Goal: Use online tool/utility: Utilize a website feature to perform a specific function

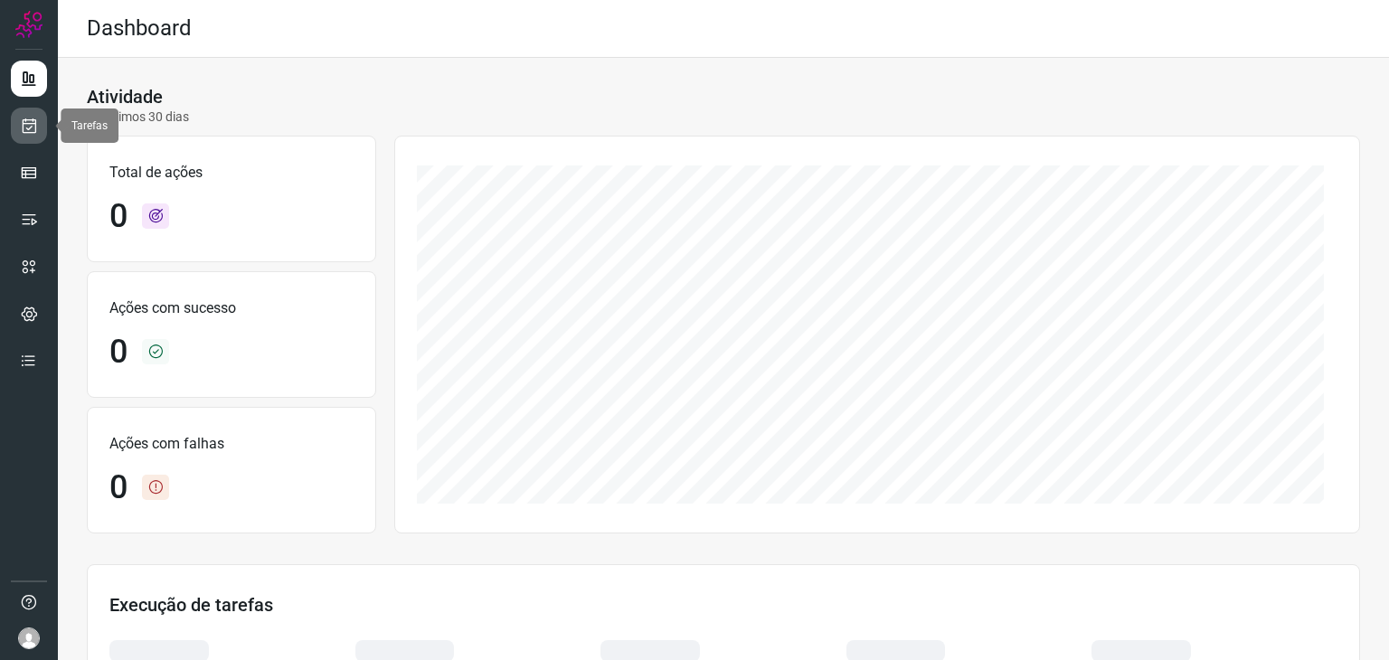
click at [26, 133] on icon at bounding box center [29, 126] width 19 height 18
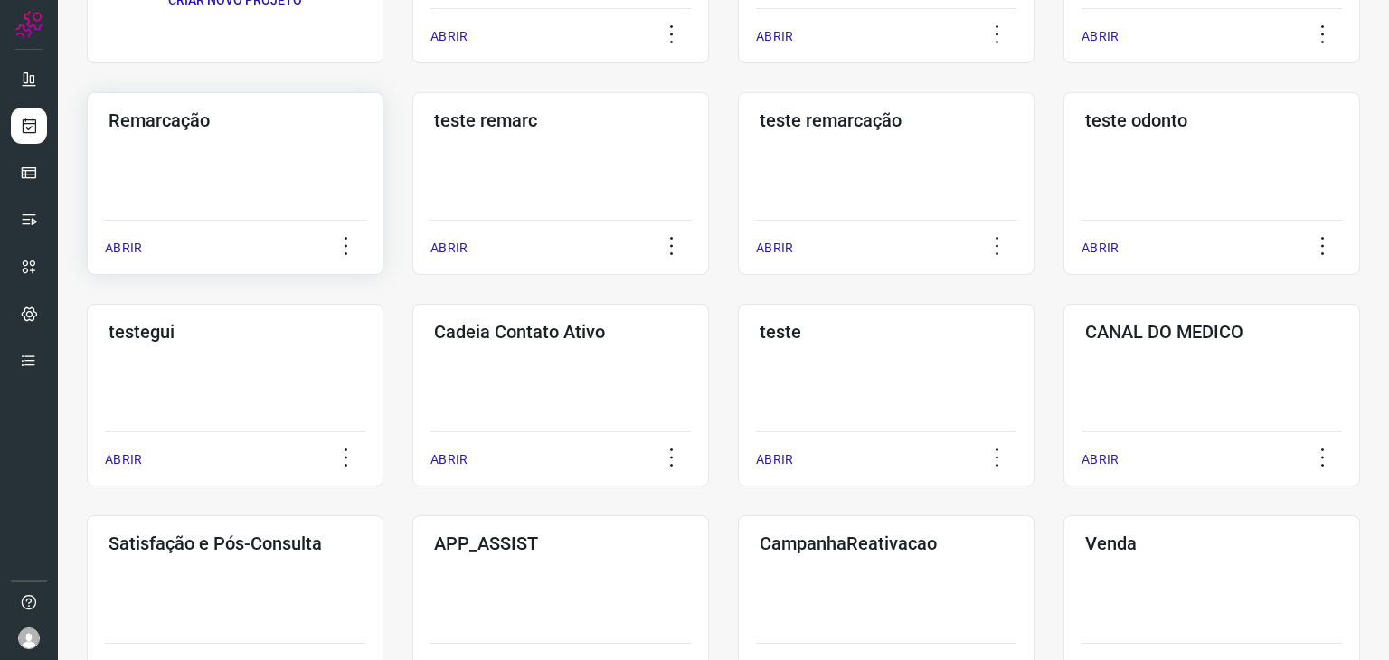
scroll to position [362, 0]
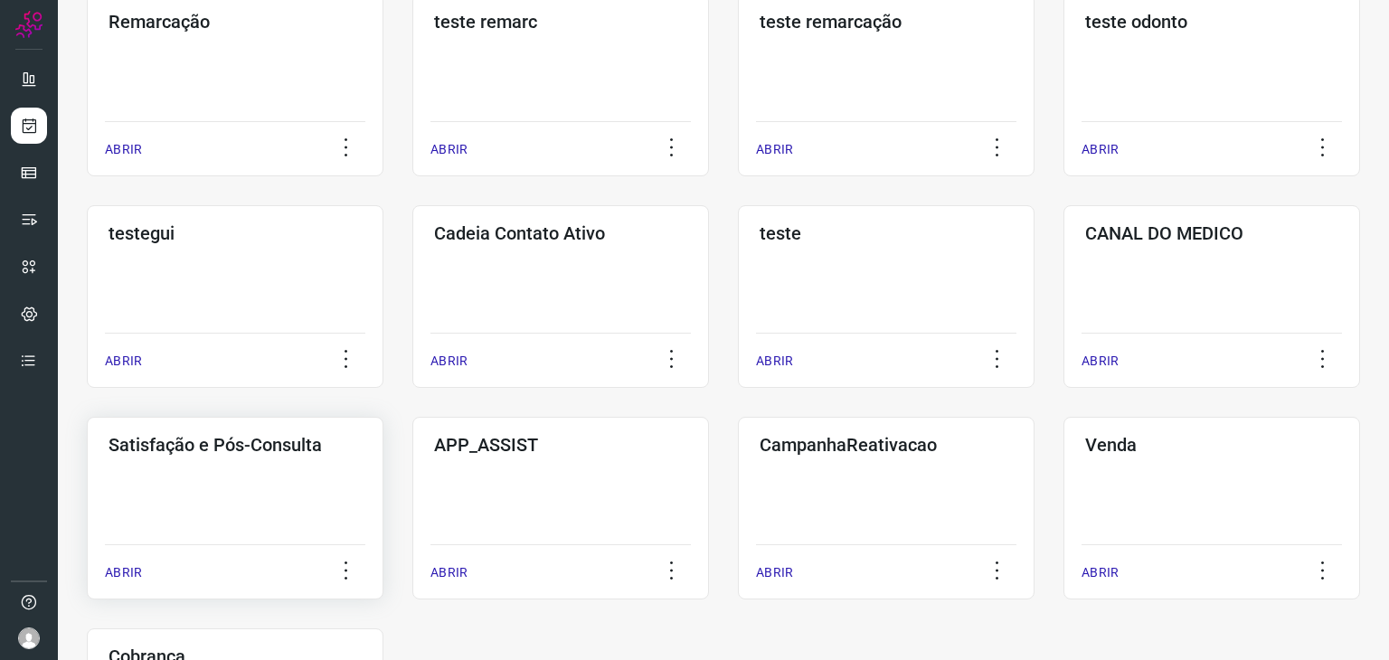
click at [412, 507] on div "Satisfação e Pós-Consulta ABRIR" at bounding box center [560, 508] width 297 height 183
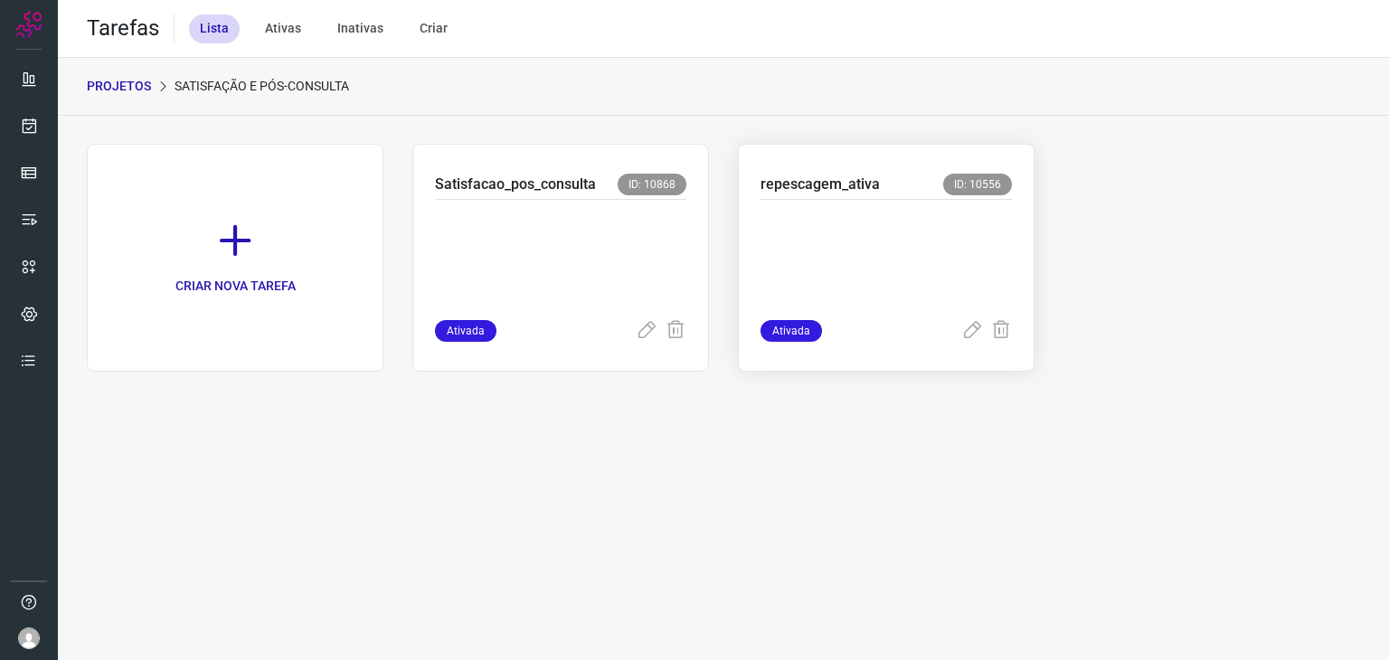
click at [877, 240] on p at bounding box center [885, 256] width 251 height 90
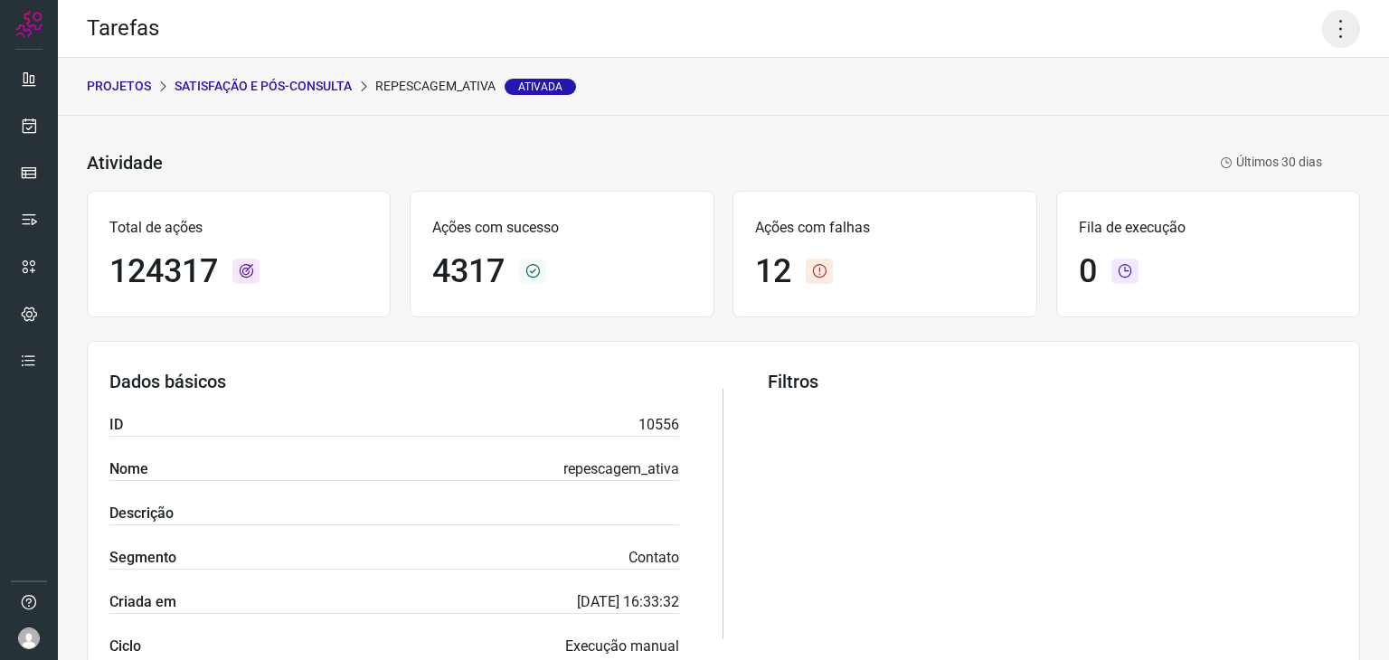
click at [1327, 17] on icon at bounding box center [1341, 29] width 38 height 38
click at [1251, 119] on li "Executar" at bounding box center [1263, 118] width 165 height 29
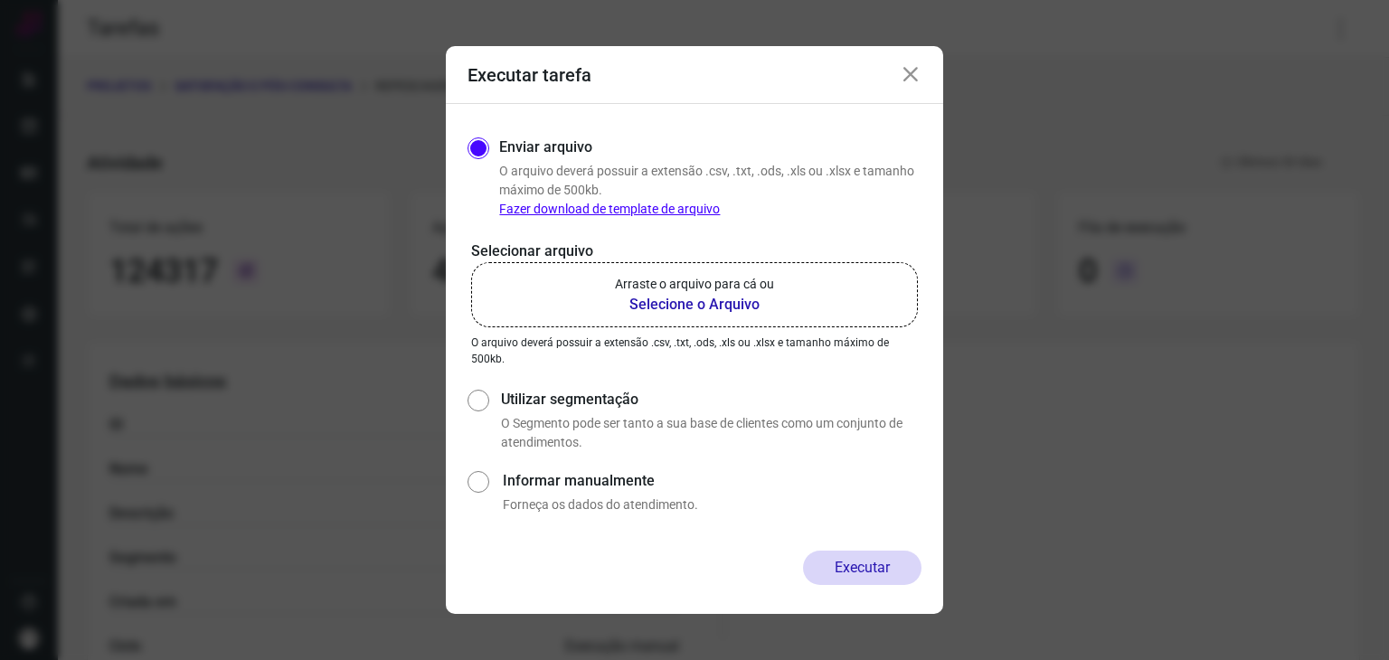
click at [653, 276] on p "Arraste o arquivo para cá ou" at bounding box center [694, 284] width 159 height 19
click at [0, 0] on input "Arraste o arquivo para cá ou Selecione o Arquivo" at bounding box center [0, 0] width 0 height 0
click at [727, 284] on p "Arraste o arquivo para cá ou" at bounding box center [694, 284] width 159 height 19
click at [0, 0] on input "Arraste o arquivo para cá ou Selecione o Arquivo" at bounding box center [0, 0] width 0 height 0
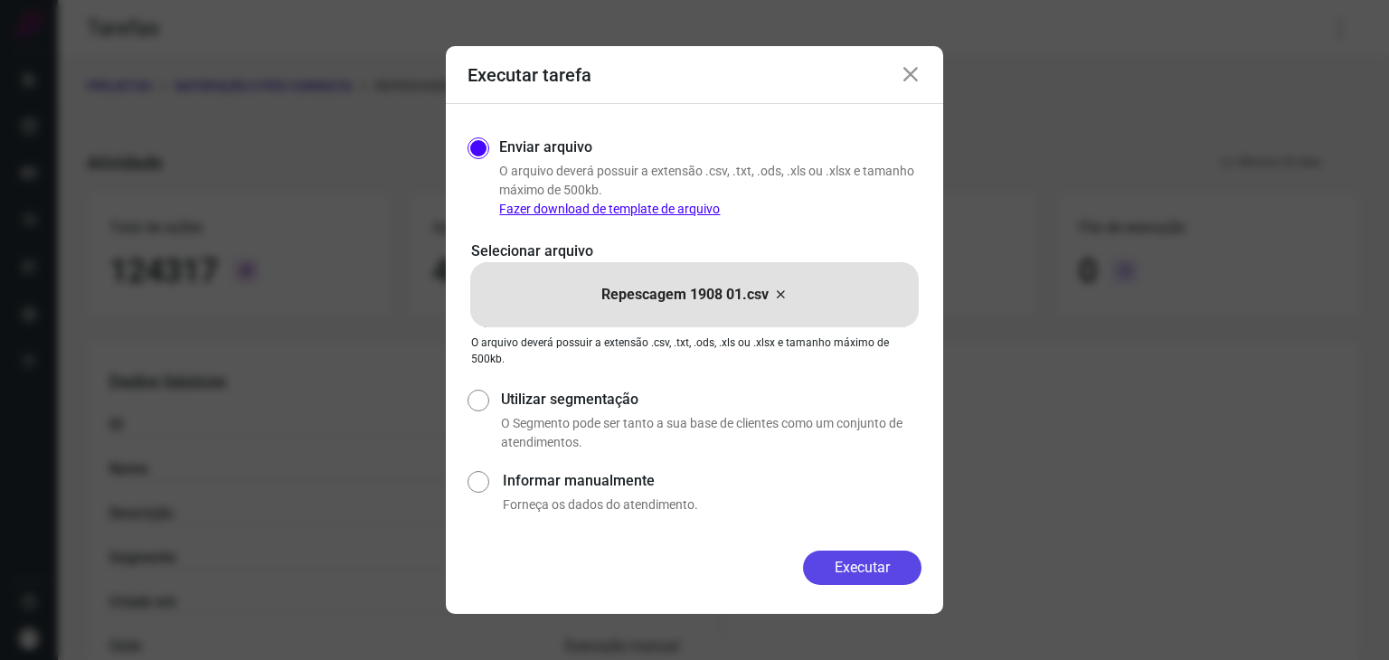
click at [823, 583] on button "Executar" at bounding box center [862, 568] width 118 height 34
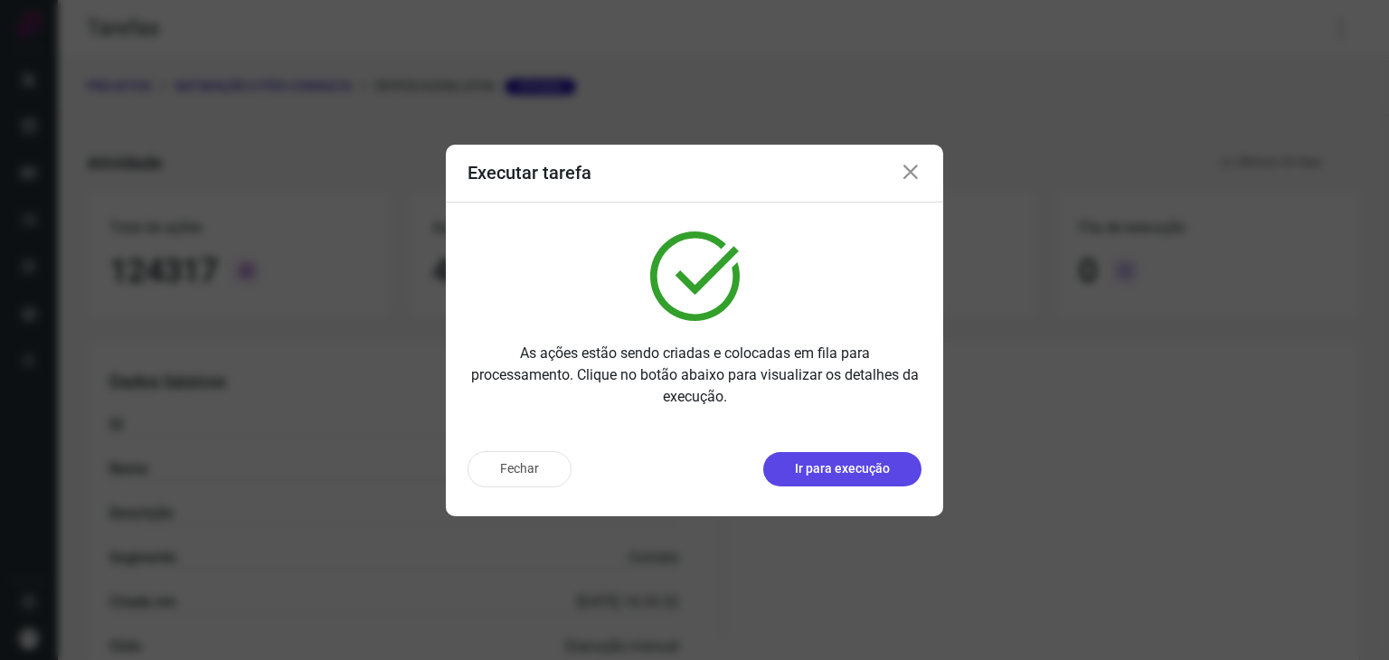
click at [850, 476] on p "Ir para execução" at bounding box center [842, 468] width 95 height 19
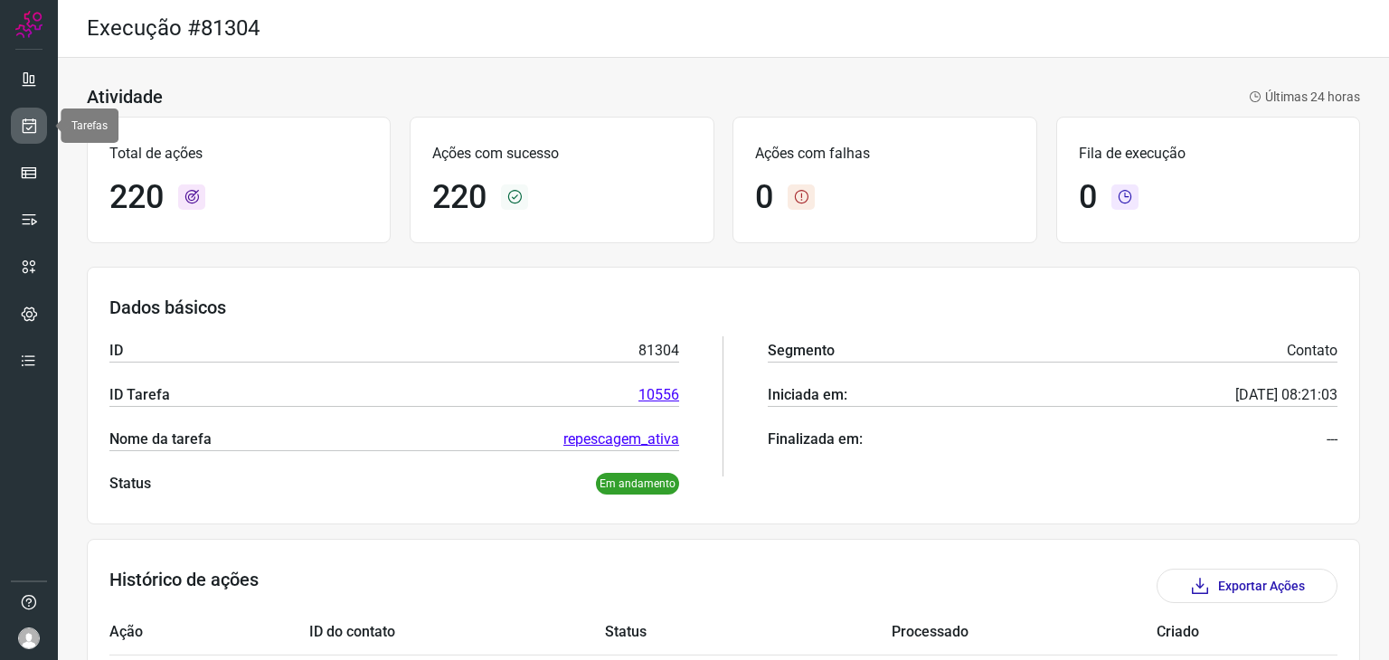
click at [25, 118] on icon at bounding box center [29, 126] width 19 height 18
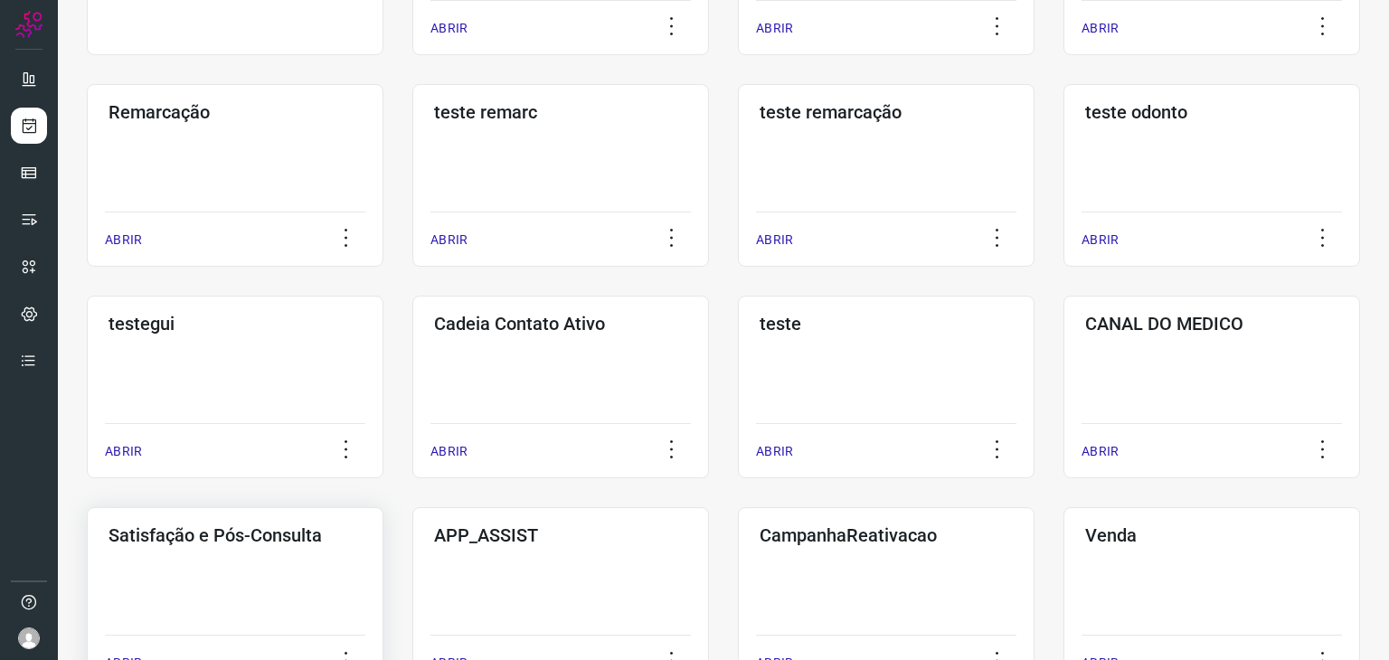
click at [412, 575] on div "Satisfação e Pós-Consulta ABRIR" at bounding box center [560, 598] width 297 height 183
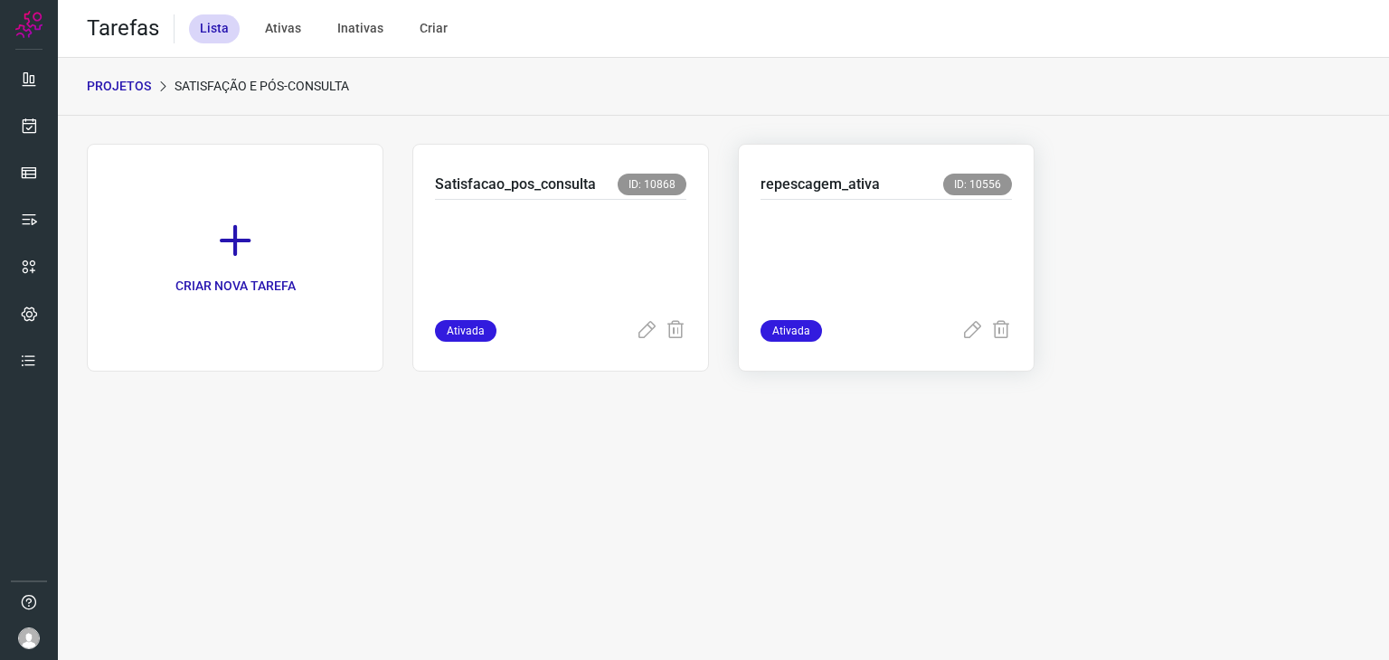
click at [920, 221] on p at bounding box center [885, 256] width 251 height 90
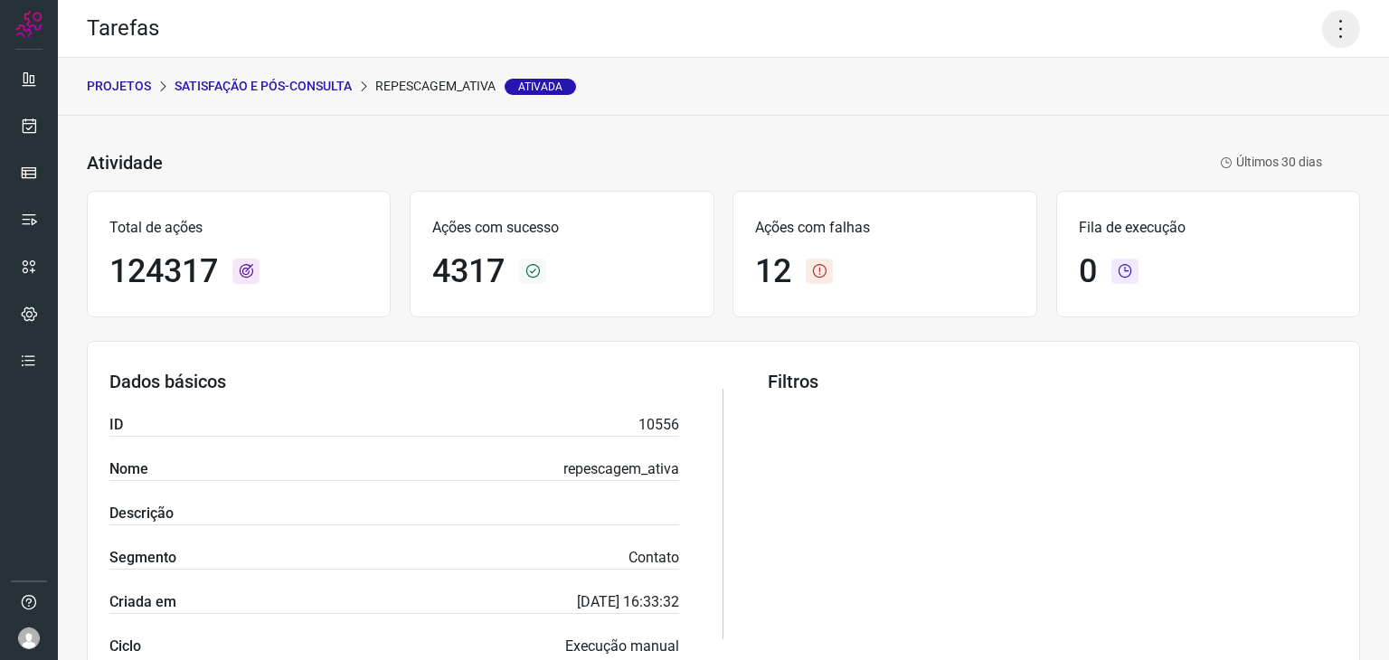
click at [1325, 19] on icon at bounding box center [1341, 29] width 38 height 38
click at [1221, 118] on li "Executar" at bounding box center [1263, 118] width 165 height 29
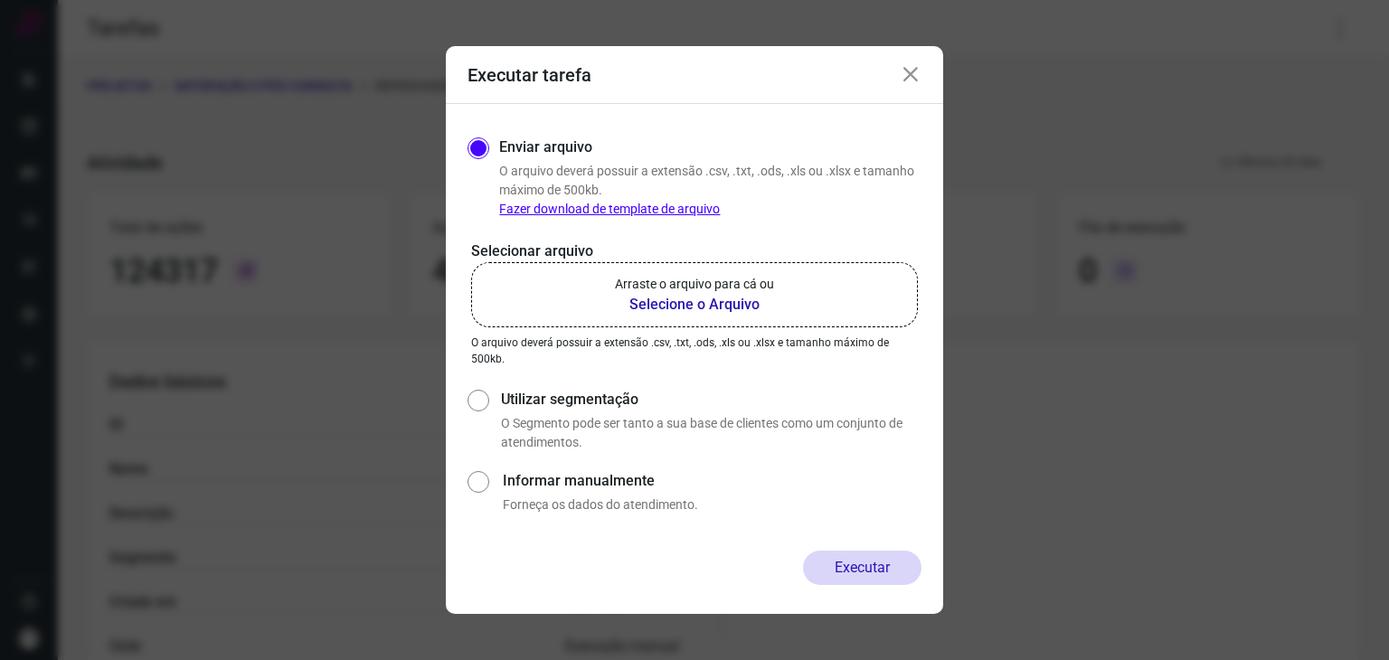
click at [791, 294] on label "Arraste o arquivo para cá ou Selecione o Arquivo" at bounding box center [694, 294] width 447 height 65
click at [0, 0] on input "Arraste o arquivo para cá ou Selecione o Arquivo" at bounding box center [0, 0] width 0 height 0
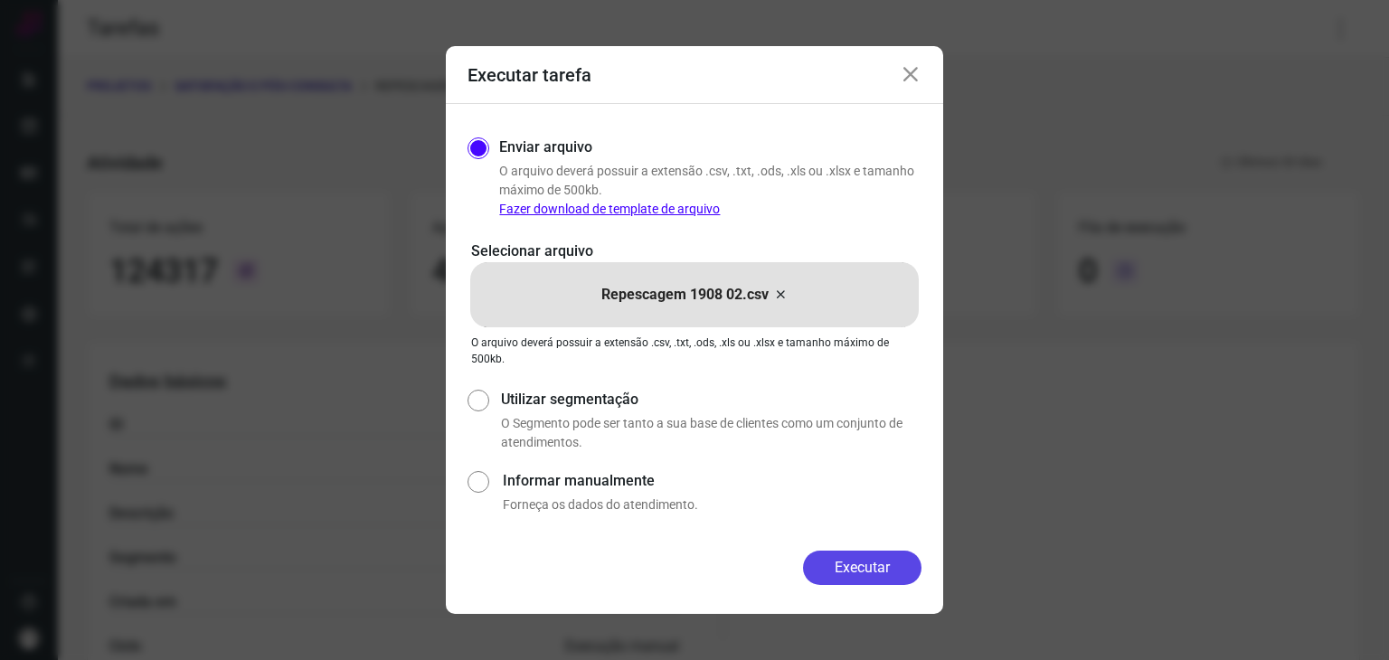
click at [852, 558] on button "Executar" at bounding box center [862, 568] width 118 height 34
